Goal: Information Seeking & Learning: Compare options

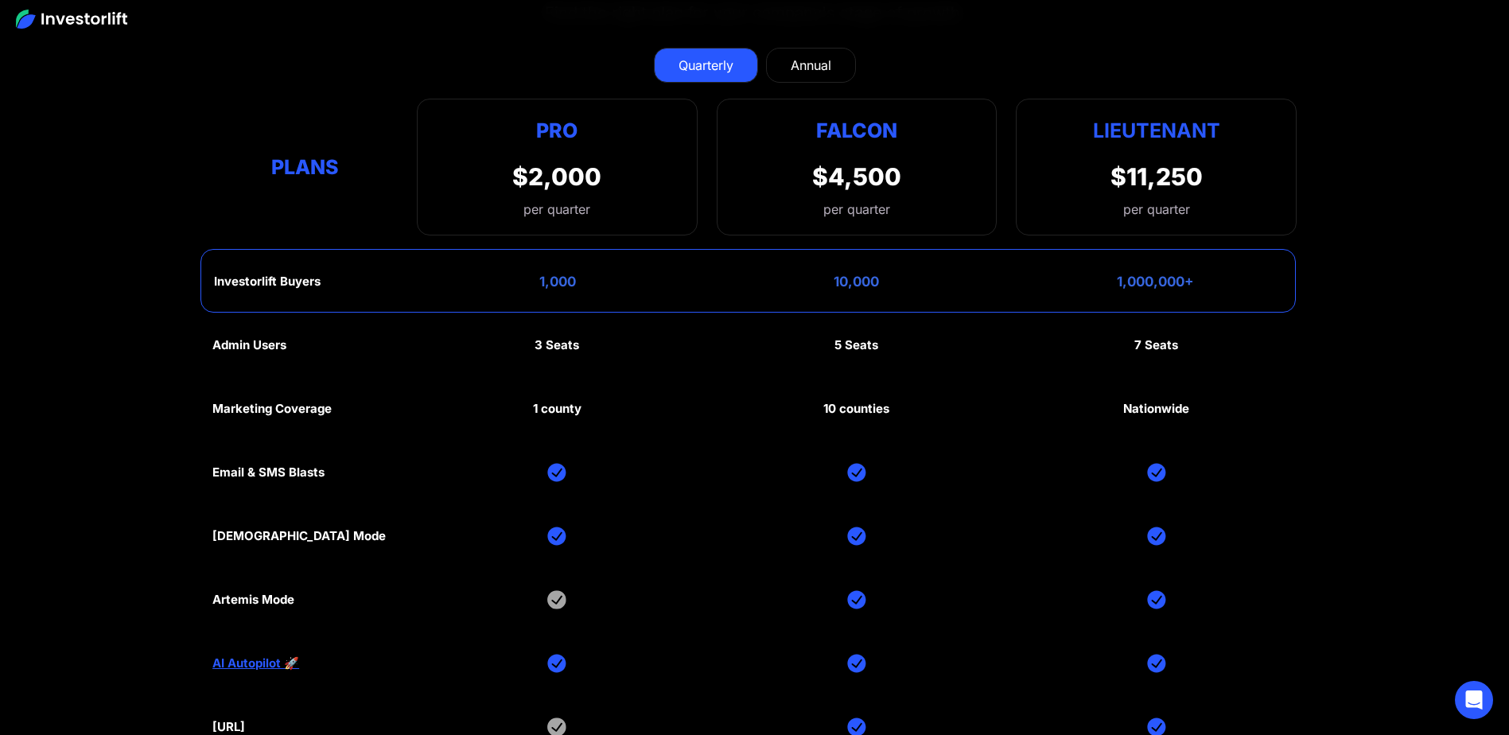
scroll to position [8027, 0]
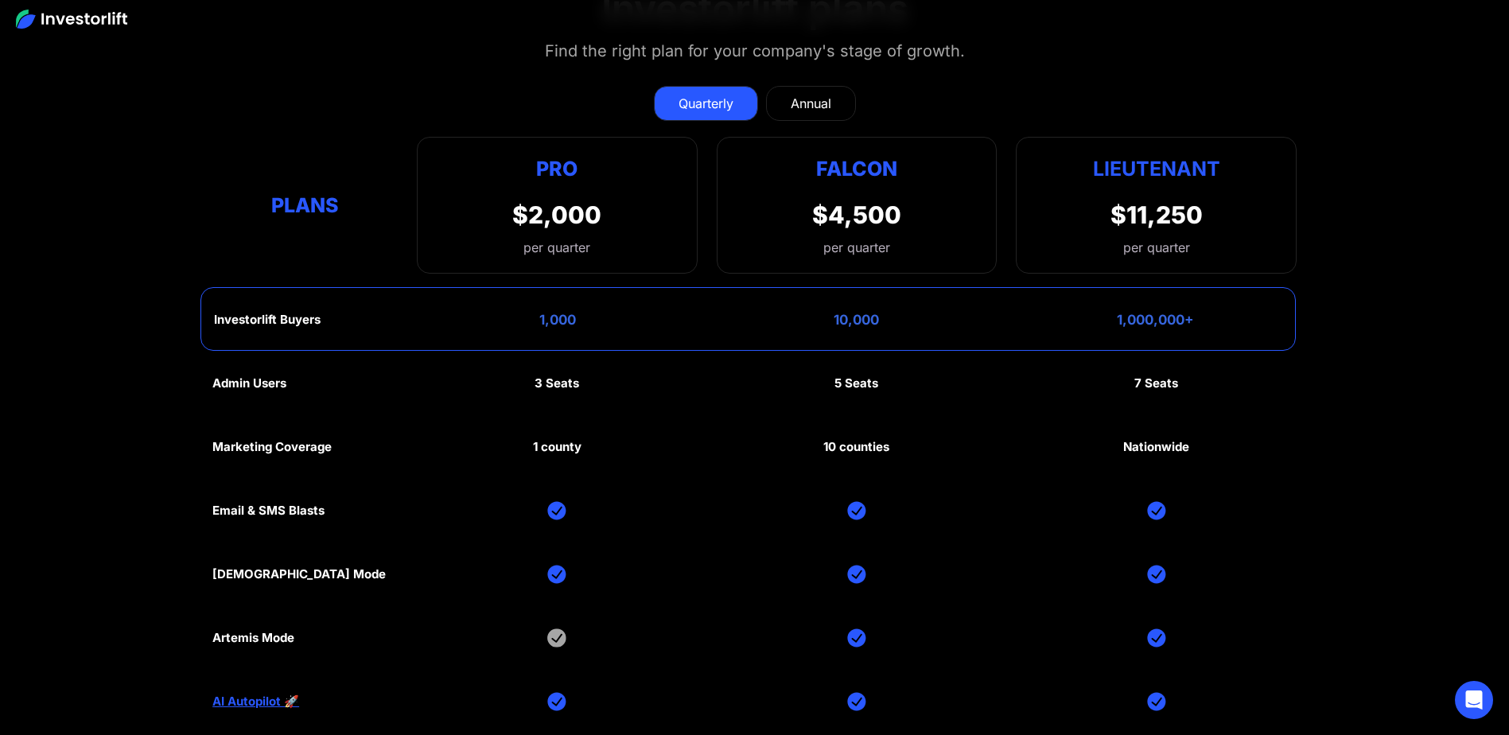
click at [1026, 75] on div "Quarterly Annual Plans Pro $2,000 per quarter Pro Falcon Ltnt. Users 3 10 Unltd…" at bounding box center [754, 172] width 1084 height 204
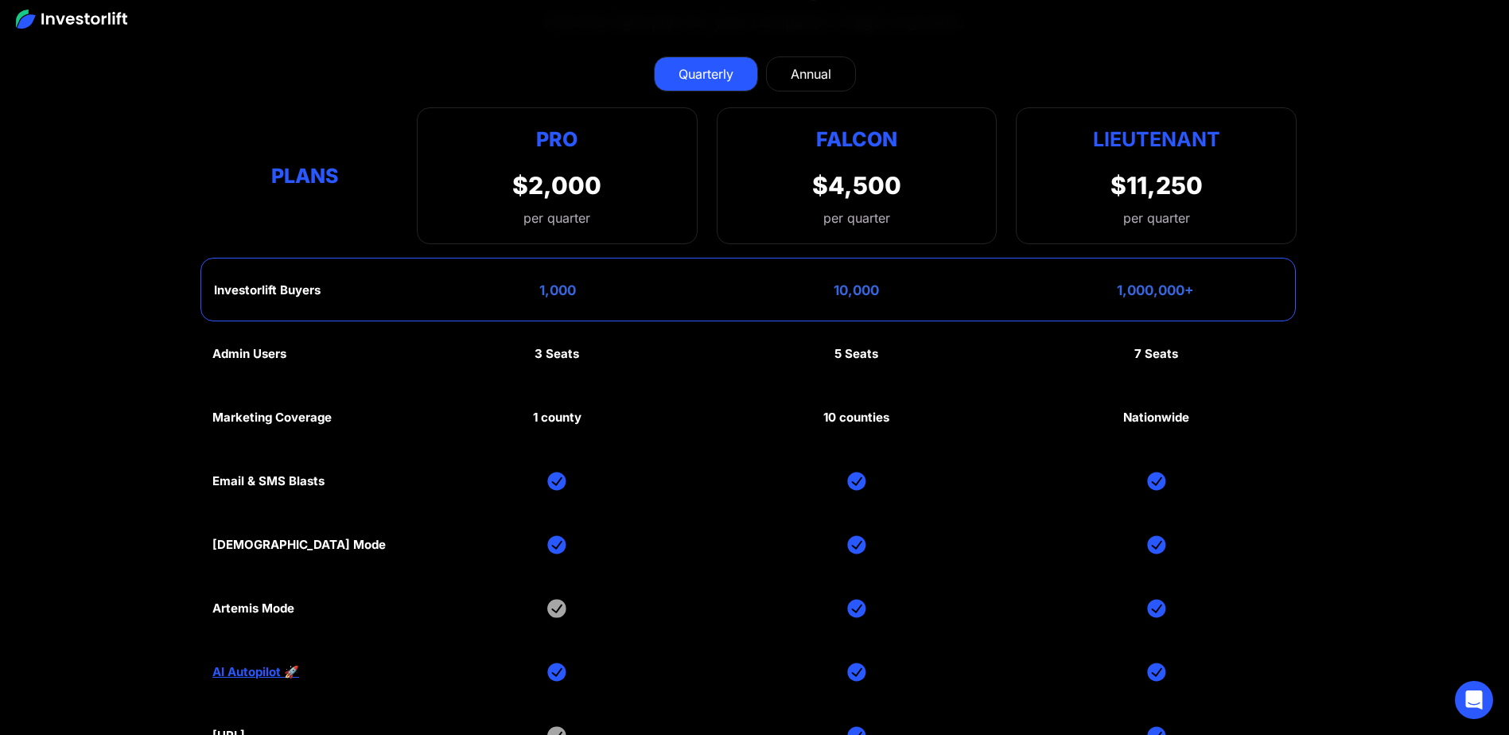
scroll to position [8018, 0]
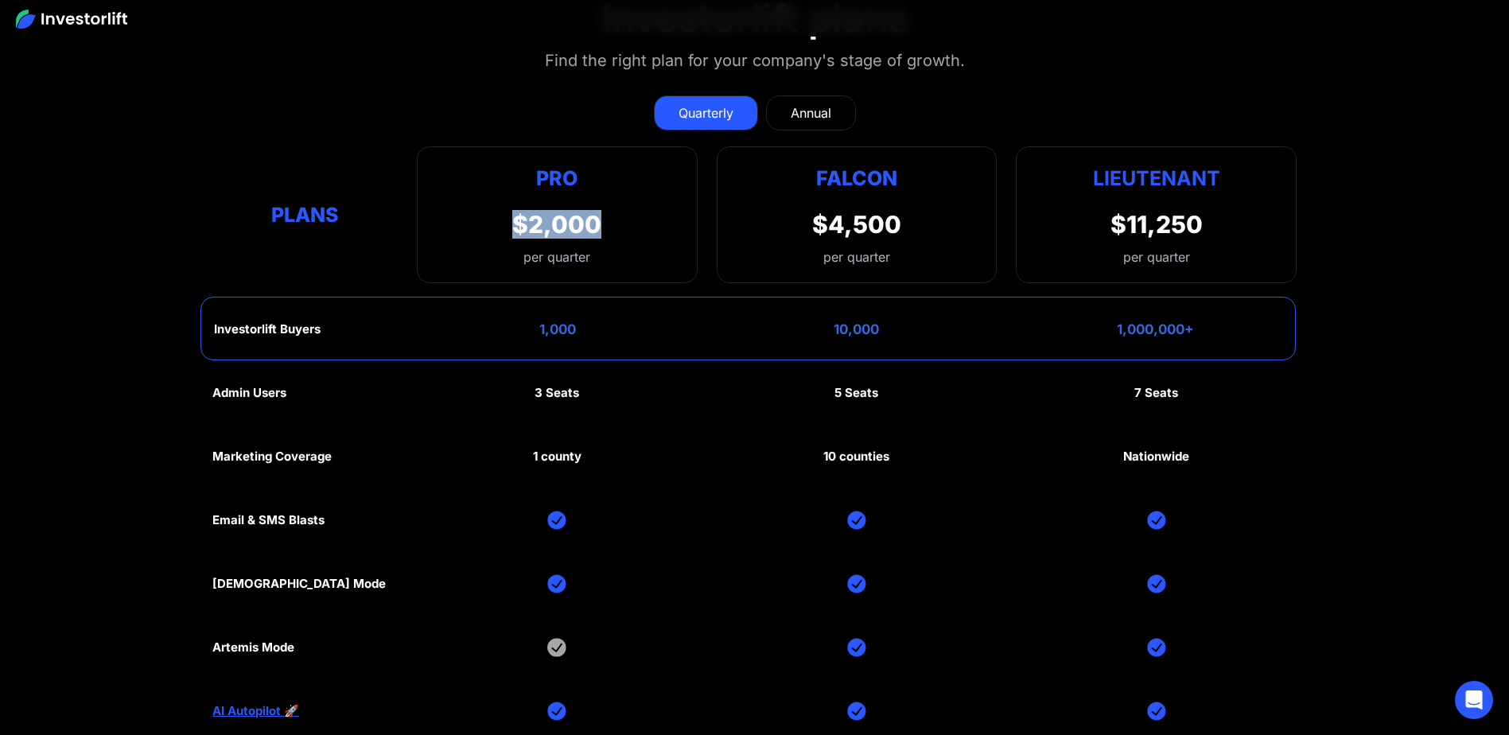
drag, startPoint x: 484, startPoint y: 225, endPoint x: 617, endPoint y: 225, distance: 132.8
click at [617, 225] on div "Pro $2,000 per quarter Pro Falcon Ltnt. Users 3 10 Unltd Buyer Limit 100k 500k …" at bounding box center [557, 214] width 281 height 137
drag, startPoint x: 617, startPoint y: 225, endPoint x: 608, endPoint y: 255, distance: 31.5
click at [608, 258] on div "Pro $2,000 per quarter Pro Falcon Ltnt. Users 3 10 Unltd Buyer Limit 100k 500k …" at bounding box center [557, 214] width 281 height 137
drag, startPoint x: 604, startPoint y: 251, endPoint x: 536, endPoint y: 170, distance: 105.5
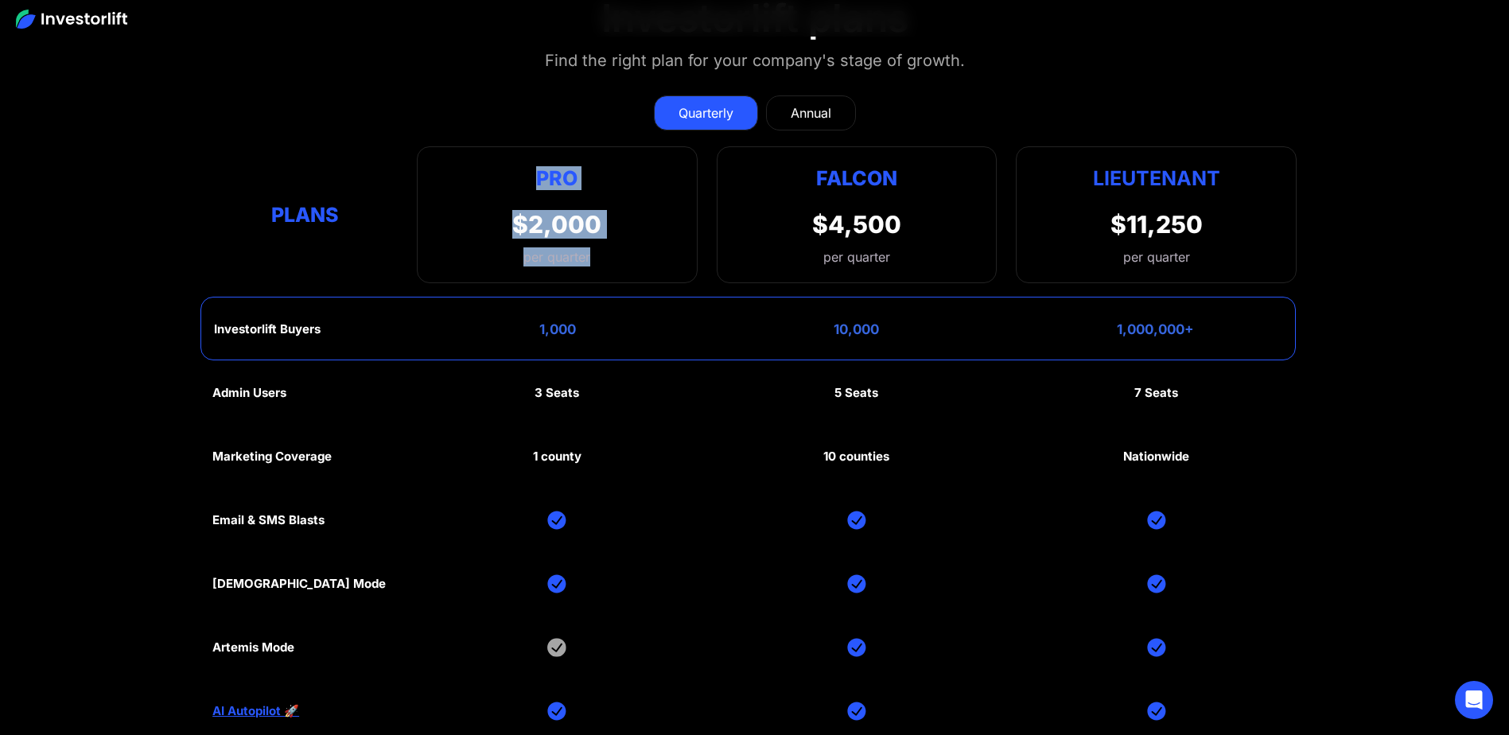
click at [536, 170] on div "Pro $2,000 per quarter Pro Falcon Ltnt. Users 3 10 Unltd Buyer Limit 100k 500k …" at bounding box center [557, 214] width 281 height 137
drag, startPoint x: 536, startPoint y: 170, endPoint x: 624, endPoint y: 273, distance: 134.8
click at [620, 268] on div "Pro $2,000 per quarter Pro Falcon Ltnt. Users 3 10 Unltd Buyer Limit 100k 500k …" at bounding box center [557, 214] width 281 height 137
click at [795, 113] on div "Annual" at bounding box center [811, 112] width 41 height 19
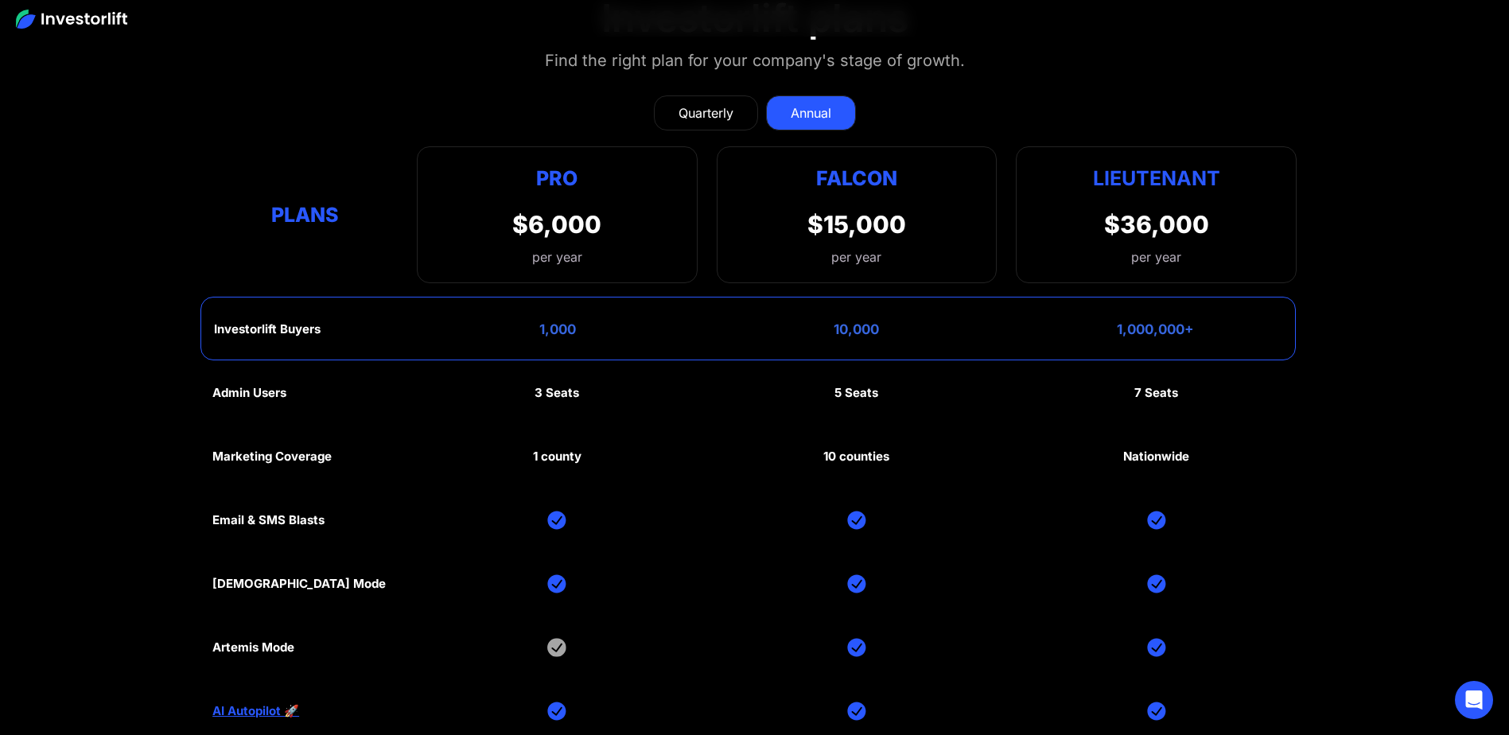
click at [691, 115] on div "Quarterly" at bounding box center [705, 112] width 55 height 19
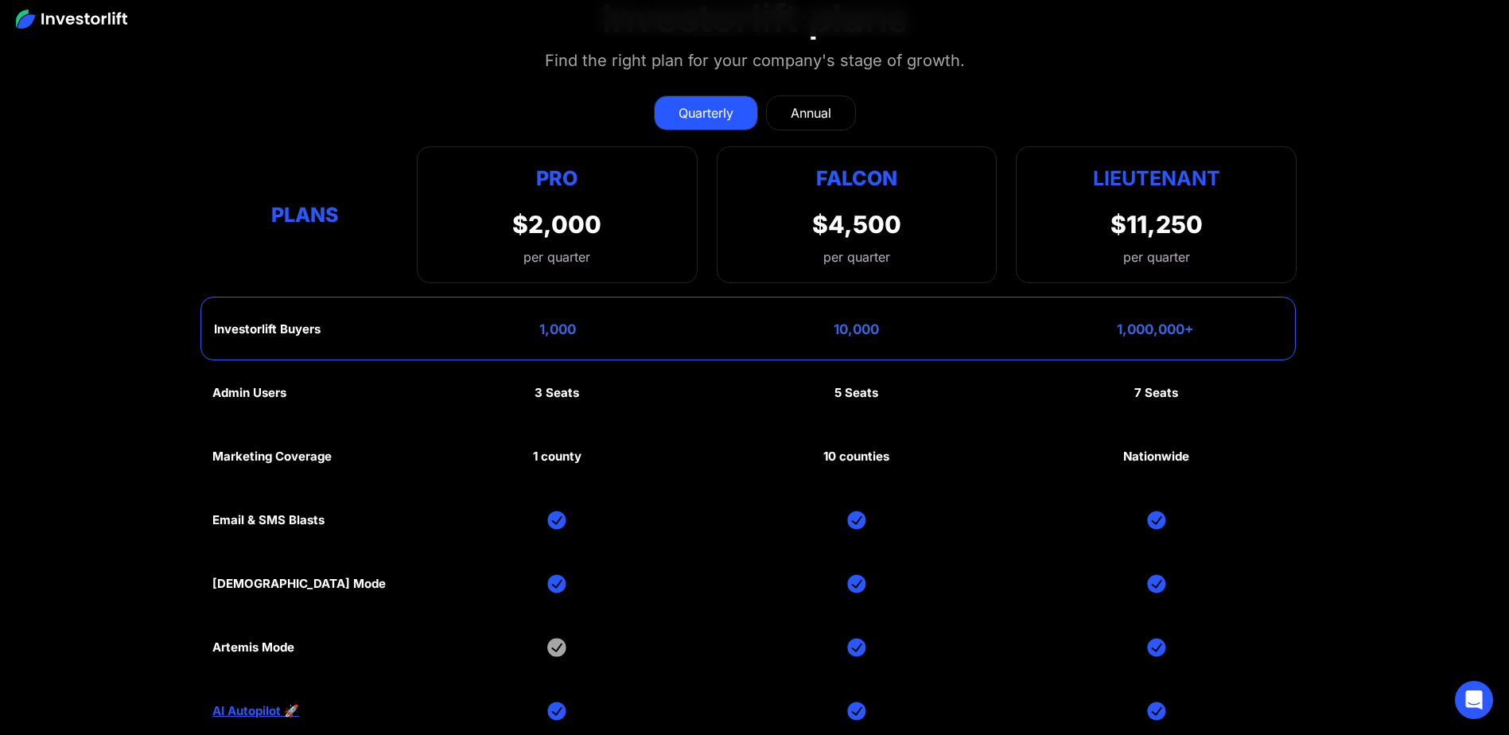
click at [799, 111] on div "Annual" at bounding box center [811, 112] width 41 height 19
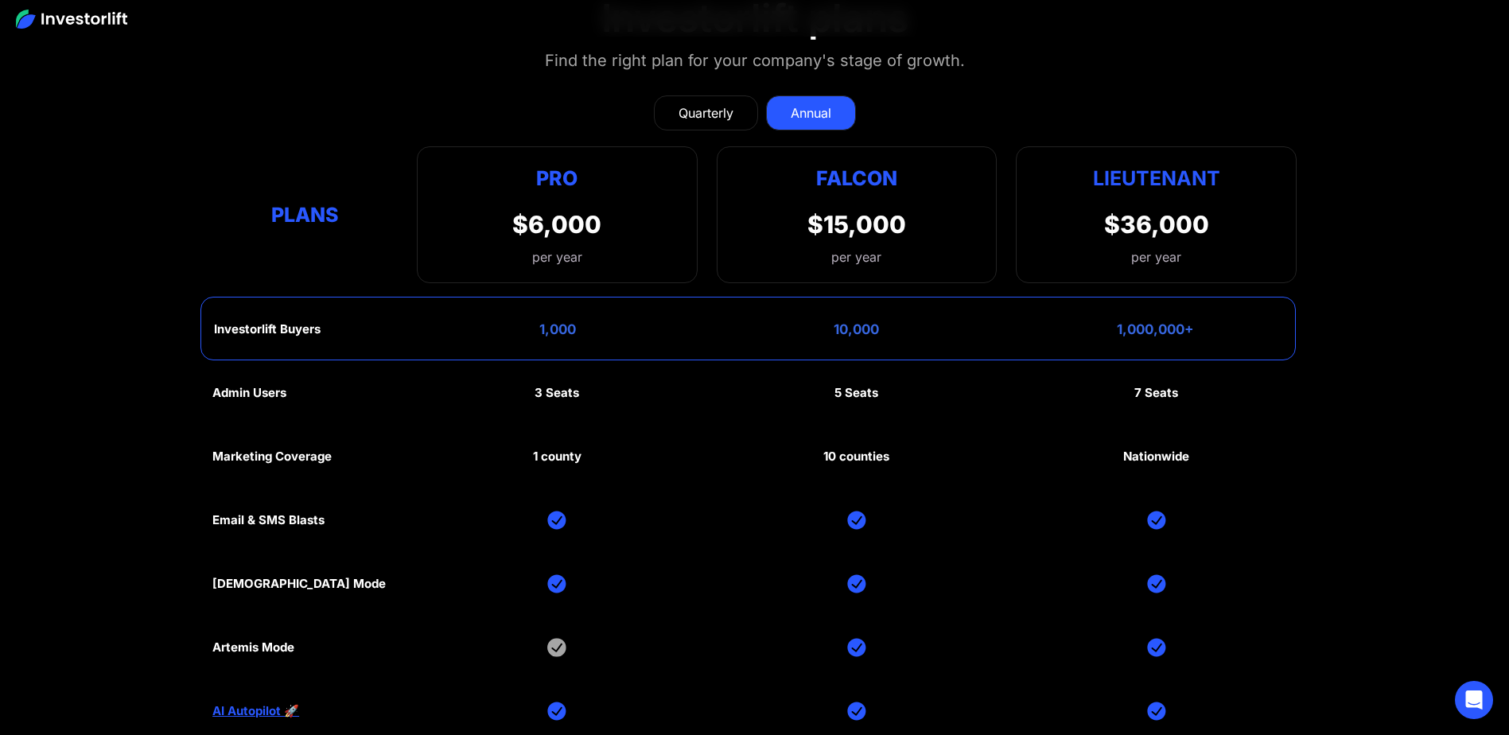
click at [726, 111] on div "Quarterly" at bounding box center [705, 112] width 55 height 19
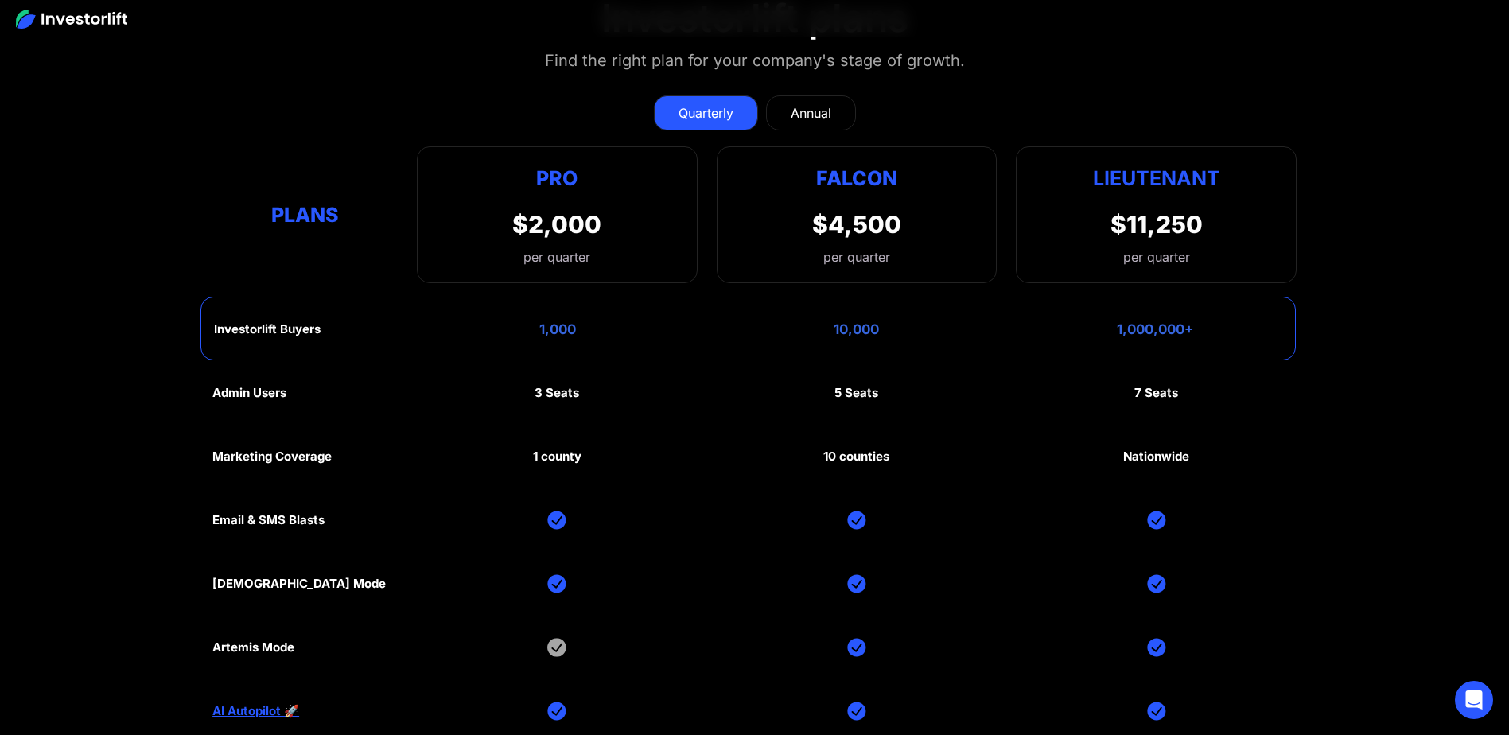
drag, startPoint x: 1343, startPoint y: 469, endPoint x: 1336, endPoint y: 460, distance: 11.9
click at [1343, 469] on section "Investorlift plans Find the right plan for your company's stage of growth. Quar…" at bounding box center [754, 421] width 1509 height 929
click at [791, 120] on link "Annual" at bounding box center [811, 112] width 90 height 35
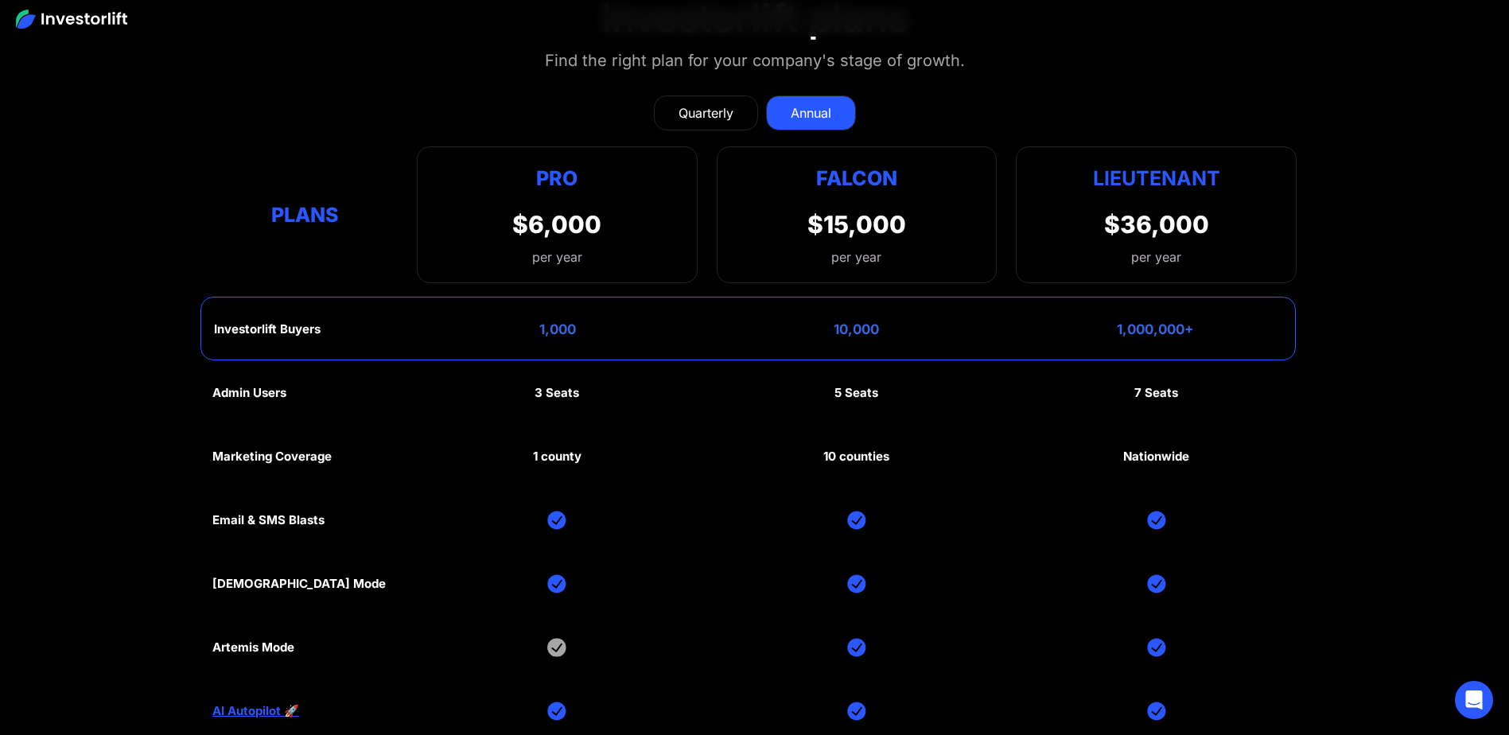
click at [716, 113] on div "Quarterly" at bounding box center [705, 112] width 55 height 19
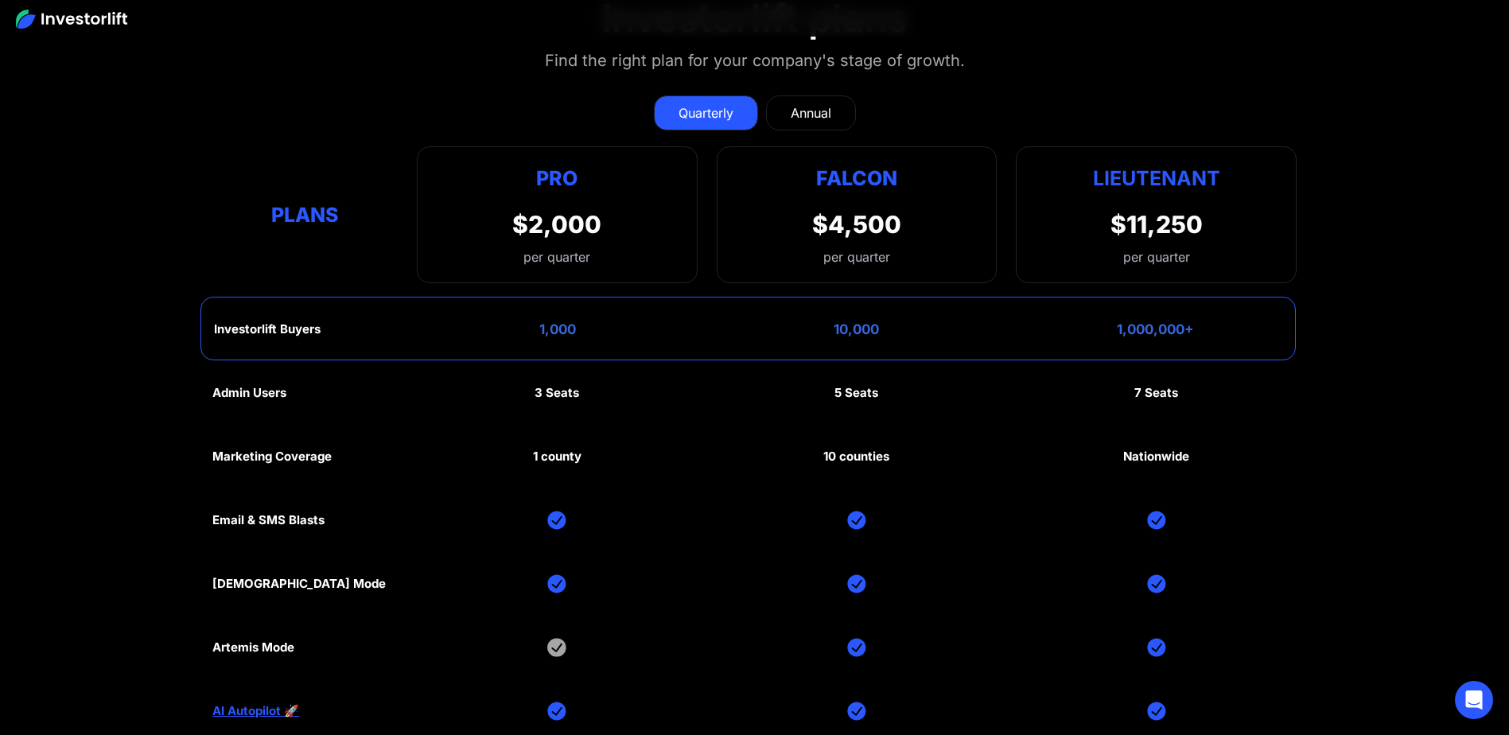
click at [1428, 217] on section "Investorlift plans Find the right plan for your company's stage of growth. Quar…" at bounding box center [754, 421] width 1509 height 929
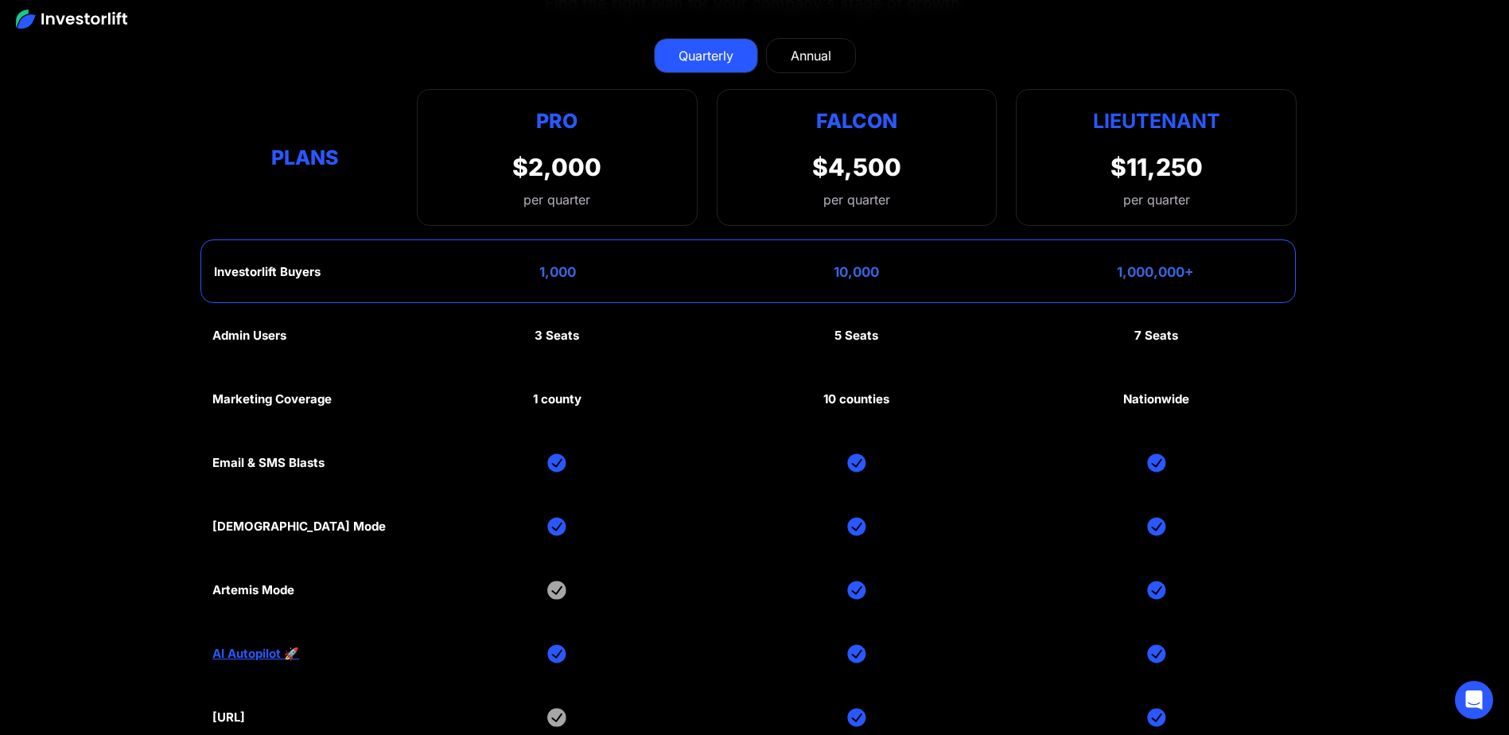
scroll to position [8151, 0]
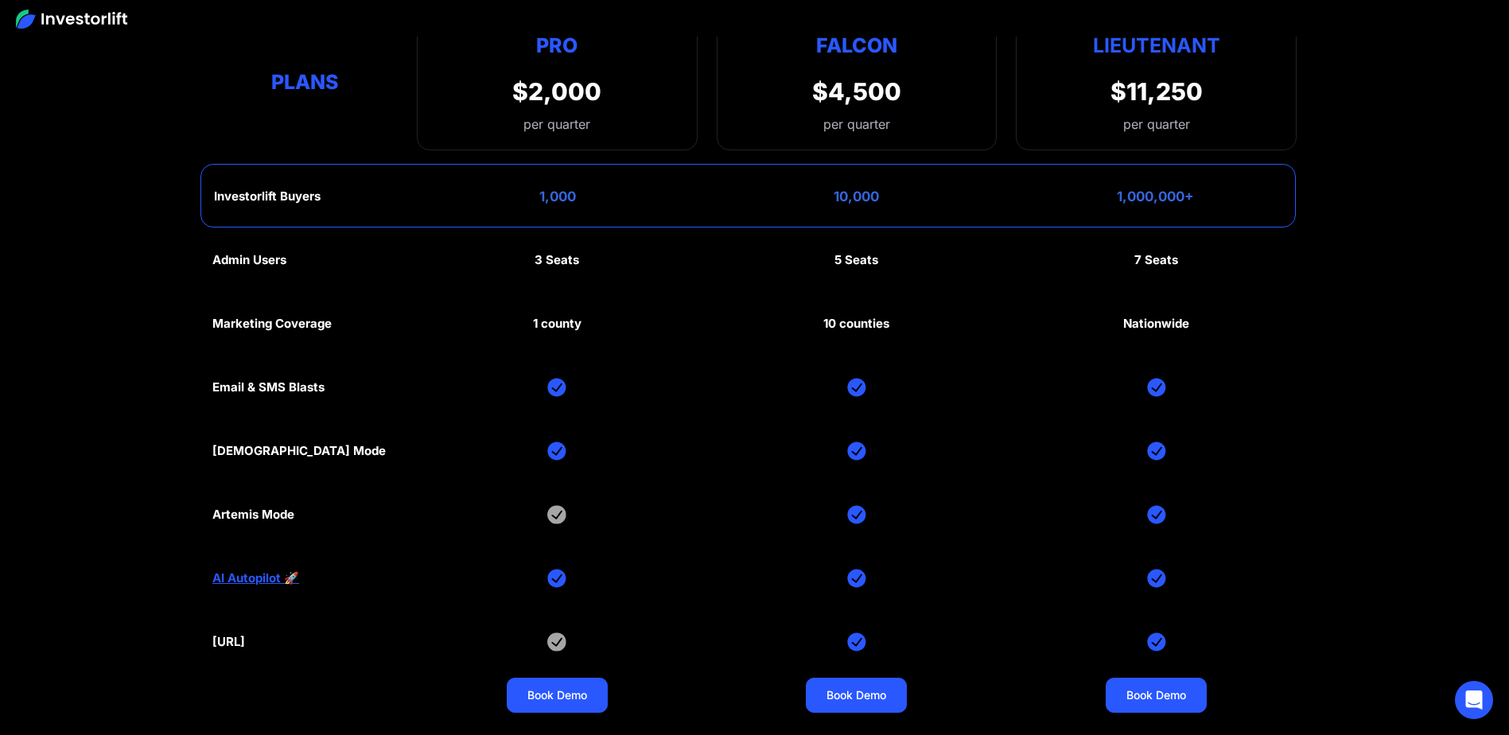
click at [935, 633] on div "Admin Users 3 Seats 5 Seats 7 Seats Marketing Coverage 1 county 10 counties Nat…" at bounding box center [754, 482] width 1084 height 509
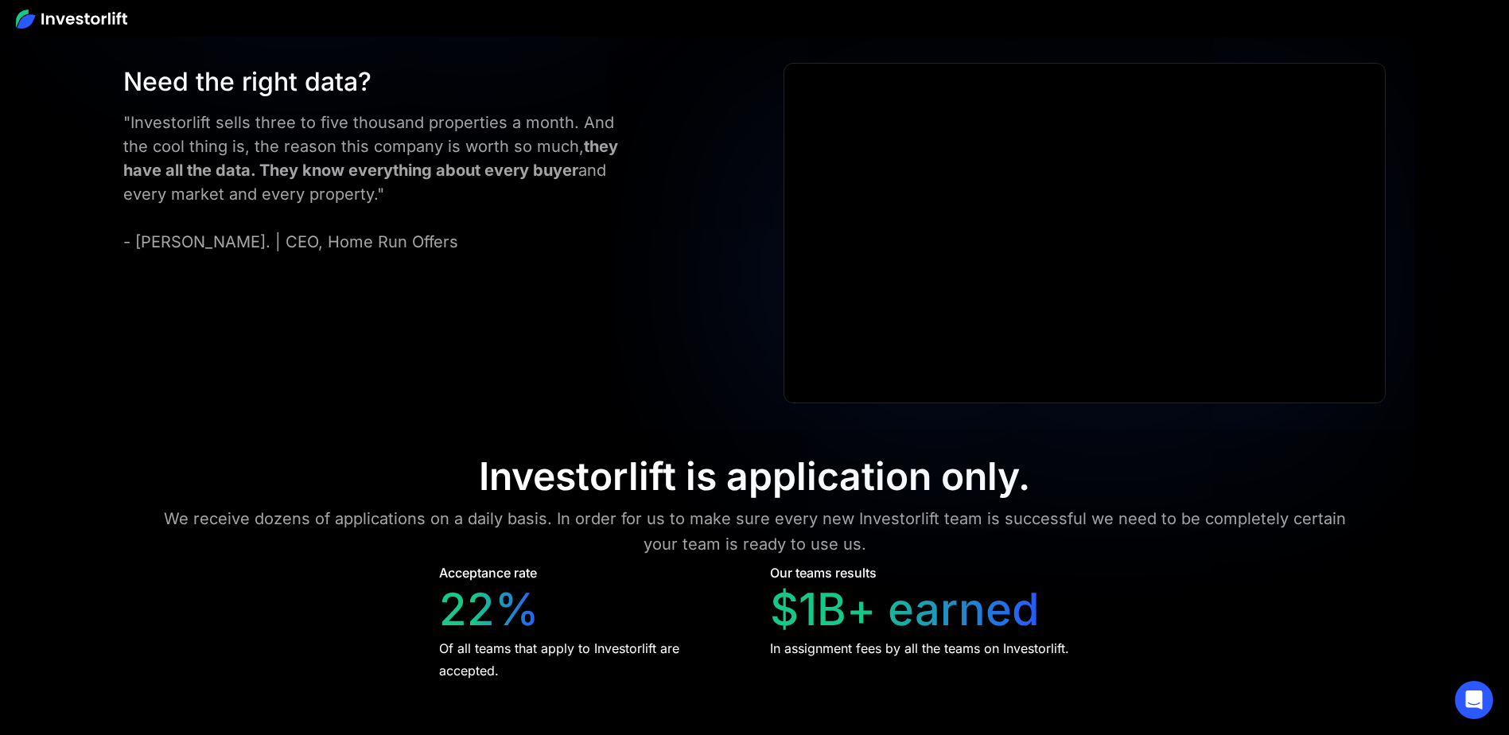
scroll to position [7222, 0]
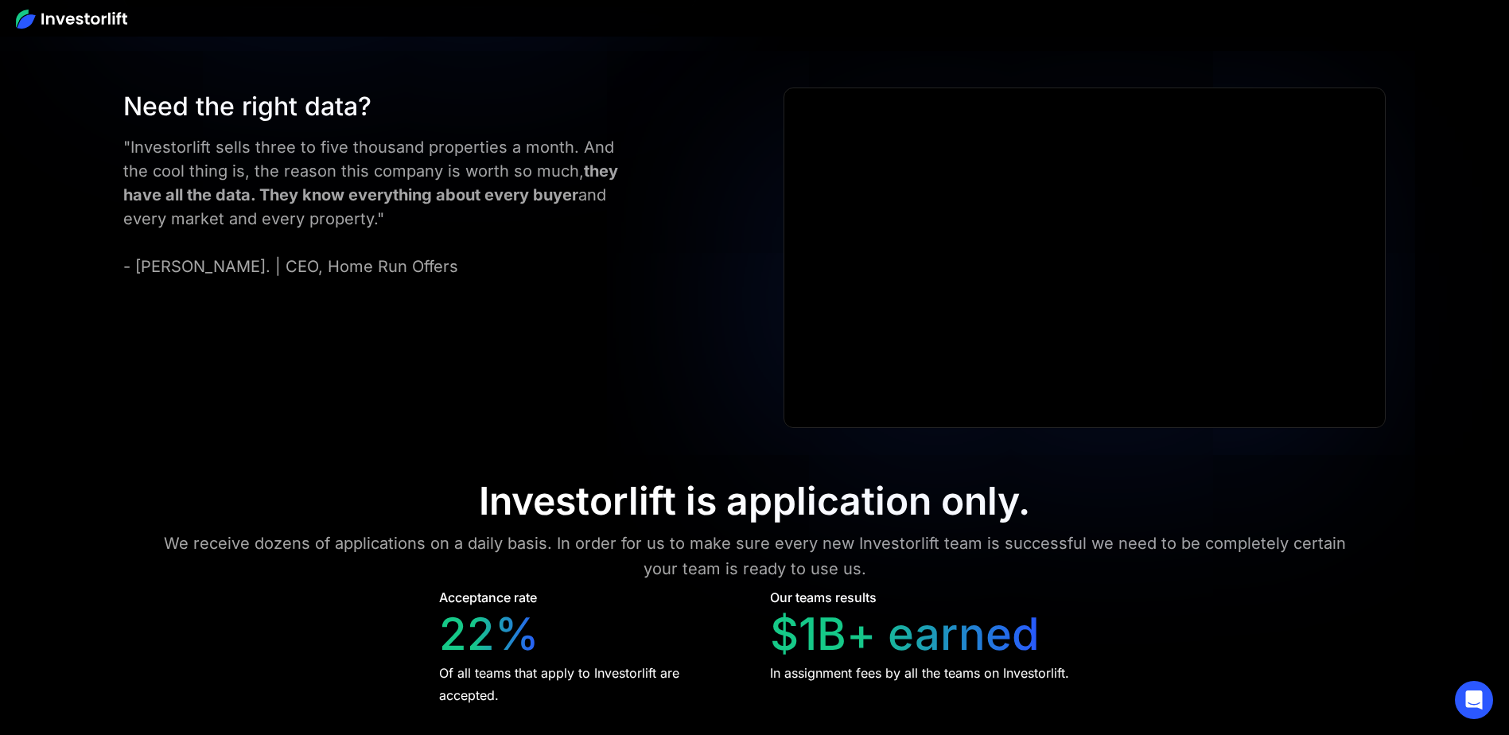
click at [671, 323] on div "Need the right data? "Investorlift sells three to five thousand properties a mo…" at bounding box center [755, 257] width 1358 height 340
click at [644, 341] on div "Need the right data? "Investorlift sells three to five thousand properties a mo…" at bounding box center [755, 257] width 1358 height 340
